Goal: Task Accomplishment & Management: Use online tool/utility

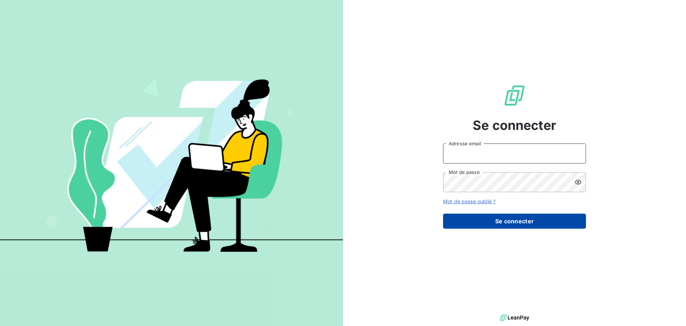
type input "[EMAIL_ADDRESS][DOMAIN_NAME]"
click at [518, 223] on button "Se connecter" at bounding box center [514, 220] width 143 height 15
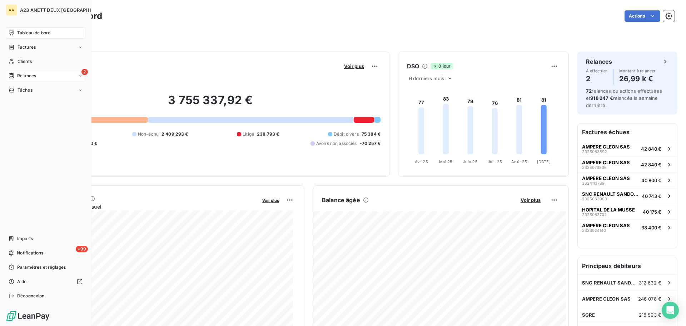
click at [23, 74] on span "Relances" at bounding box center [26, 76] width 19 height 6
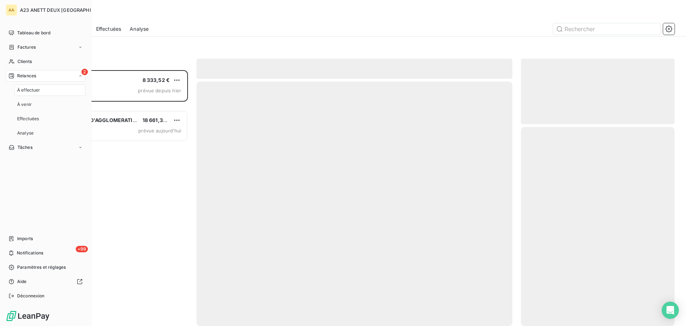
scroll to position [250, 148]
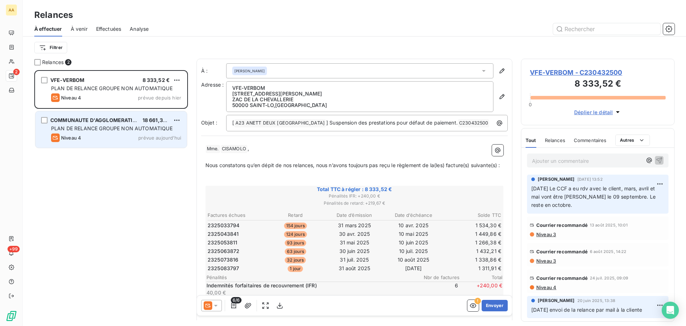
click at [139, 130] on span "PLAN DE RELANCE GROUPE NON AUTOMATIQUE" at bounding box center [111, 128] width 121 height 6
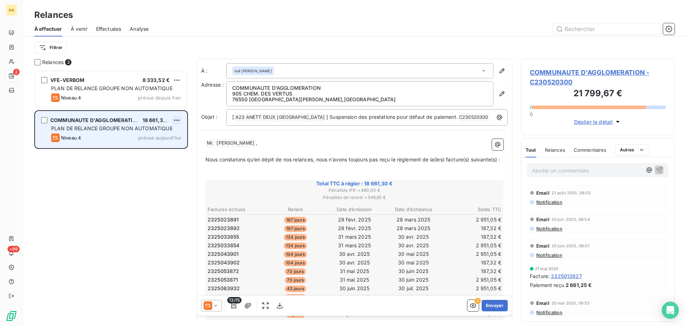
click at [178, 117] on html "AA 2 +99 Relances À effectuer À venir Effectuées Analyse Filtrer Relances 2 VFE…" at bounding box center [343, 163] width 686 height 326
click at [136, 148] on div "Passer cette action" at bounding box center [146, 146] width 64 height 11
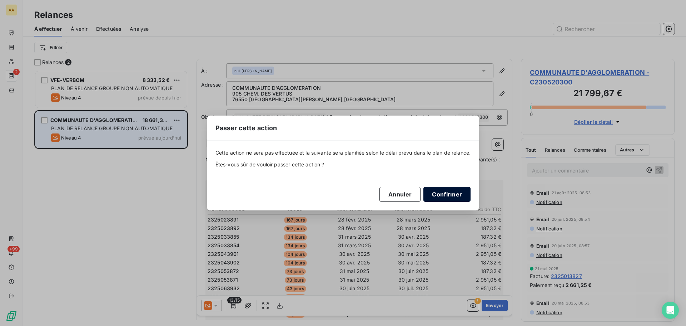
click at [440, 193] on button "Confirmer" at bounding box center [446, 194] width 47 height 15
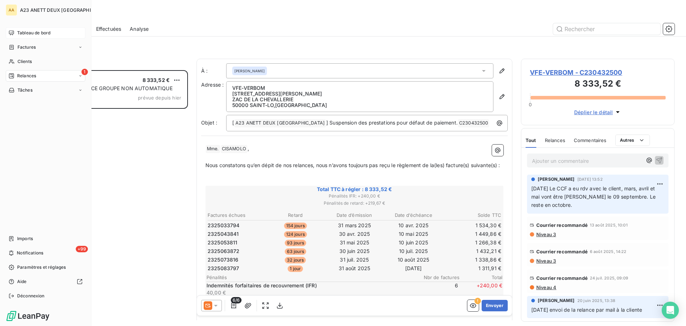
click at [17, 33] on div "Tableau de bord" at bounding box center [46, 32] width 80 height 11
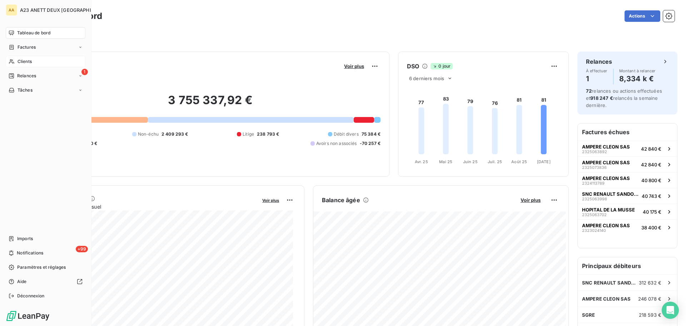
click at [27, 64] on span "Clients" at bounding box center [25, 61] width 14 height 6
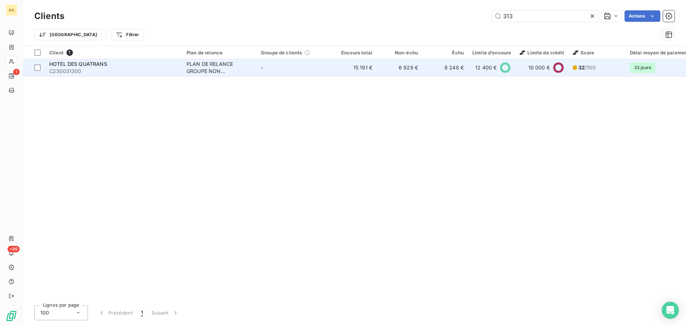
type input "313"
click at [96, 73] on span "C230031300" at bounding box center [113, 71] width 129 height 7
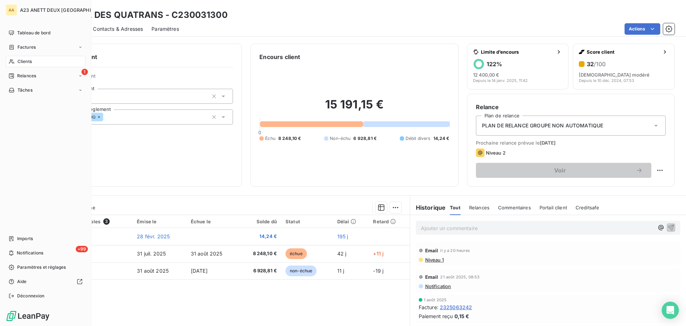
click at [25, 64] on span "Clients" at bounding box center [25, 61] width 14 height 6
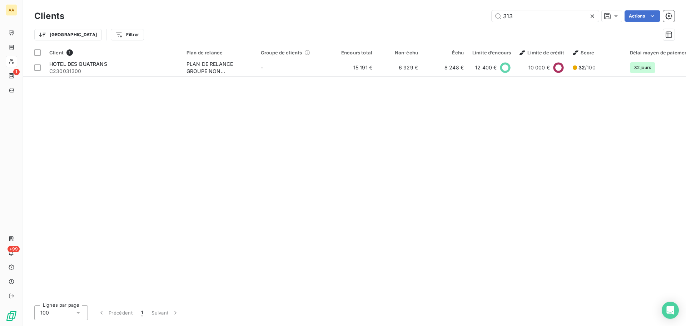
drag, startPoint x: 524, startPoint y: 17, endPoint x: 411, endPoint y: 1, distance: 113.9
click at [415, 3] on div "Clients 313 Actions Trier Filtrer" at bounding box center [354, 23] width 663 height 46
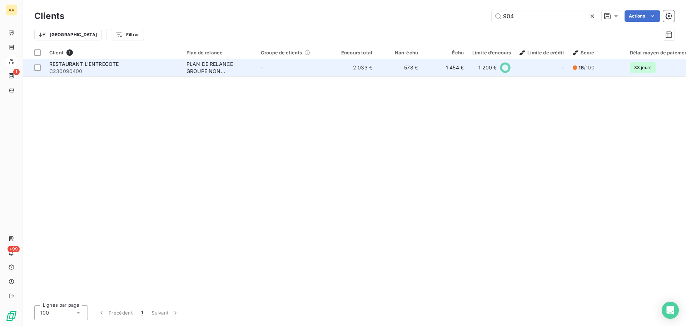
type input "904"
click at [96, 73] on span "C230090400" at bounding box center [113, 71] width 129 height 7
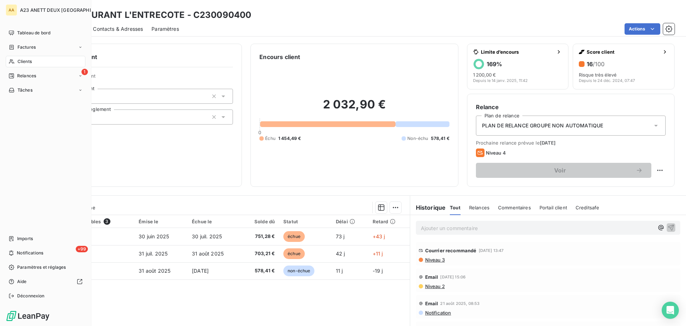
click at [32, 61] on div "Clients" at bounding box center [46, 61] width 80 height 11
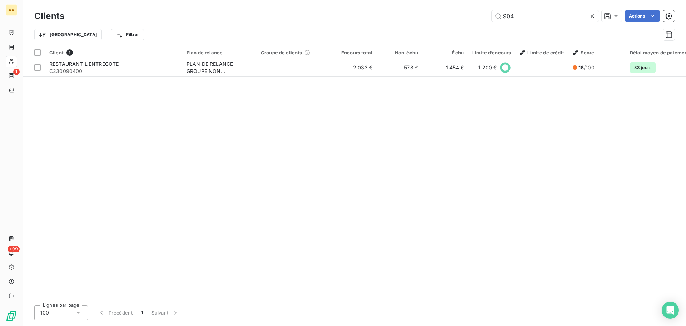
drag, startPoint x: 502, startPoint y: 19, endPoint x: 421, endPoint y: 18, distance: 81.1
click at [422, 19] on div "904 Actions" at bounding box center [374, 15] width 602 height 11
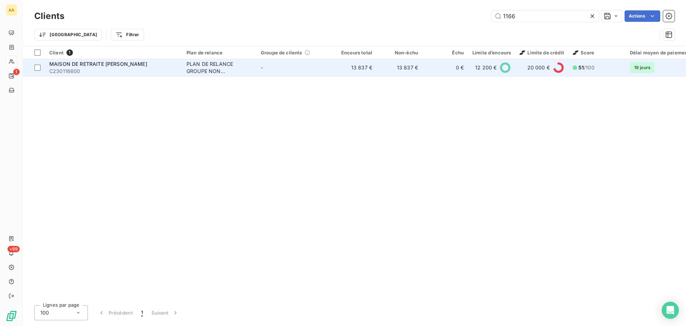
type input "1166"
click at [109, 64] on span "MAISON DE RETRAITE [PERSON_NAME]" at bounding box center [98, 64] width 98 height 6
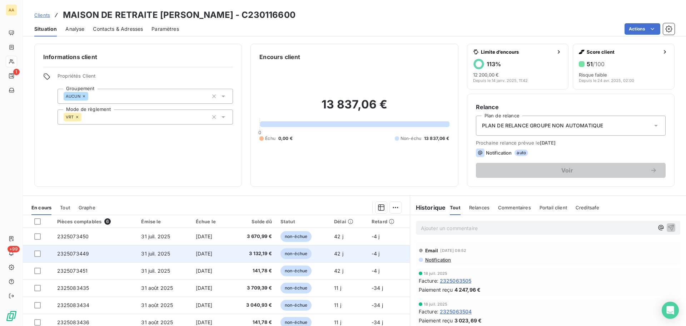
scroll to position [36, 0]
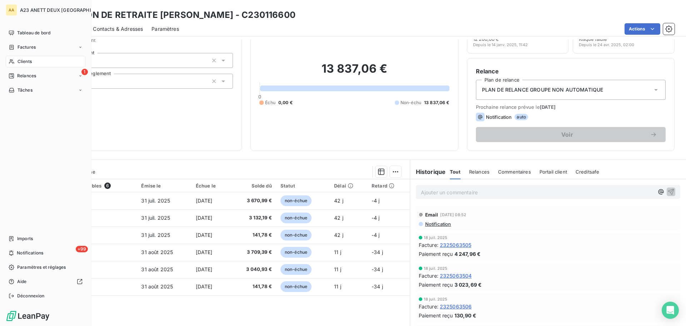
drag, startPoint x: 22, startPoint y: 60, endPoint x: 31, endPoint y: 62, distance: 9.1
click at [23, 61] on span "Clients" at bounding box center [25, 61] width 14 height 6
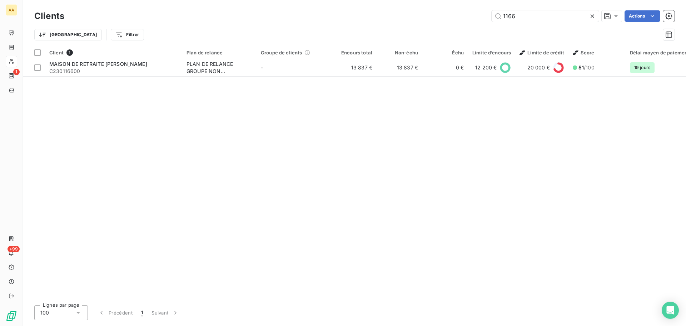
drag, startPoint x: 524, startPoint y: 20, endPoint x: 432, endPoint y: 18, distance: 91.8
click at [452, 20] on div "1166 Actions" at bounding box center [374, 15] width 602 height 11
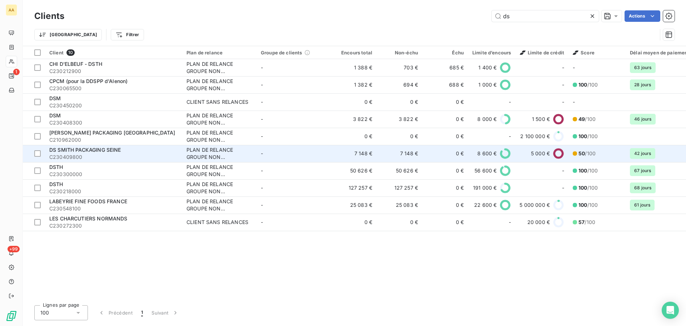
type input "ds"
click at [103, 150] on span "DS SMITH PACKAGING SEINE" at bounding box center [85, 149] width 72 height 6
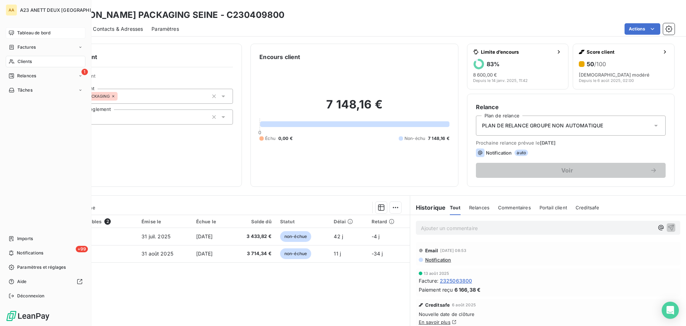
click at [28, 32] on span "Tableau de bord" at bounding box center [33, 33] width 33 height 6
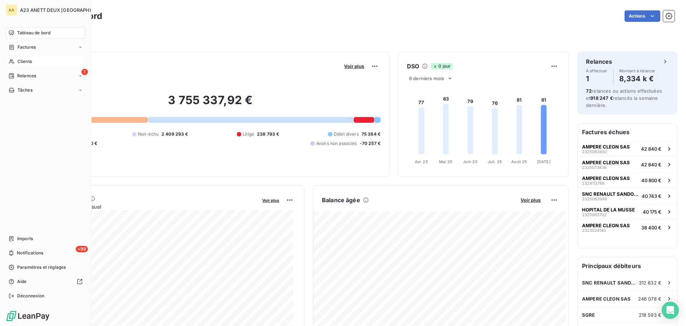
click at [26, 61] on span "Clients" at bounding box center [25, 61] width 14 height 6
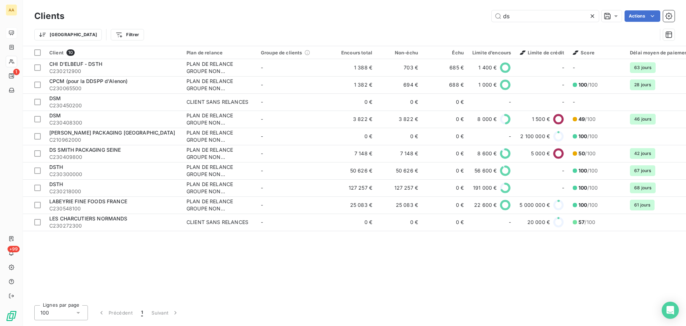
drag, startPoint x: 513, startPoint y: 14, endPoint x: 478, endPoint y: 21, distance: 35.0
click at [478, 21] on div "ds Actions" at bounding box center [374, 15] width 602 height 11
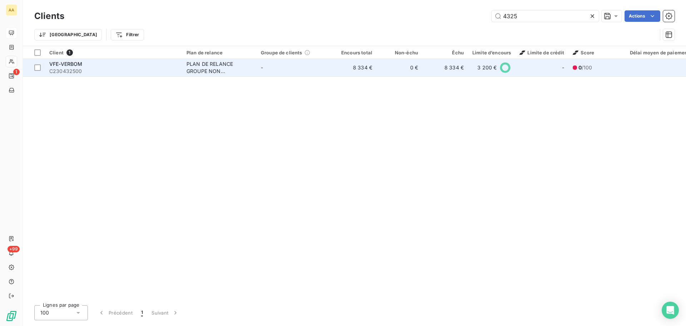
type input "4325"
click at [131, 69] on span "C230432500" at bounding box center [113, 71] width 129 height 7
